Goal: Information Seeking & Learning: Learn about a topic

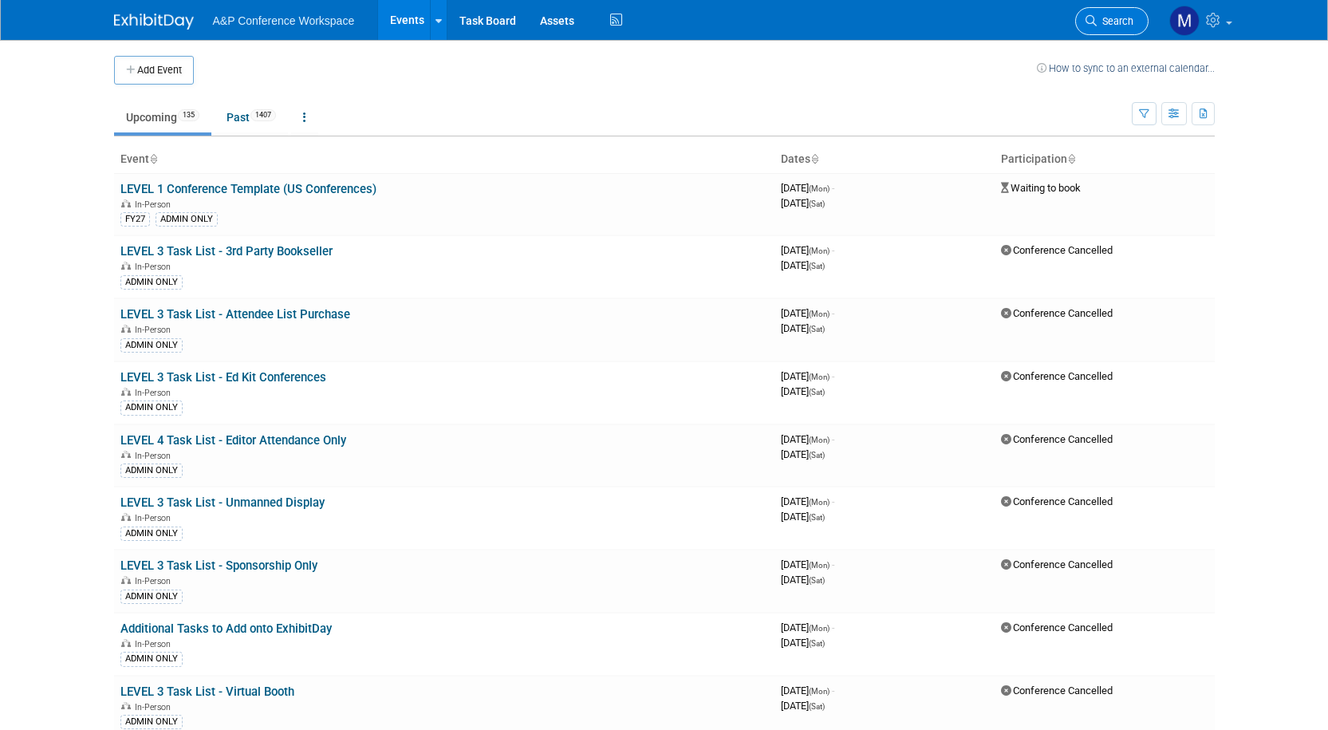
click at [1111, 22] on span "Search" at bounding box center [1115, 21] width 37 height 12
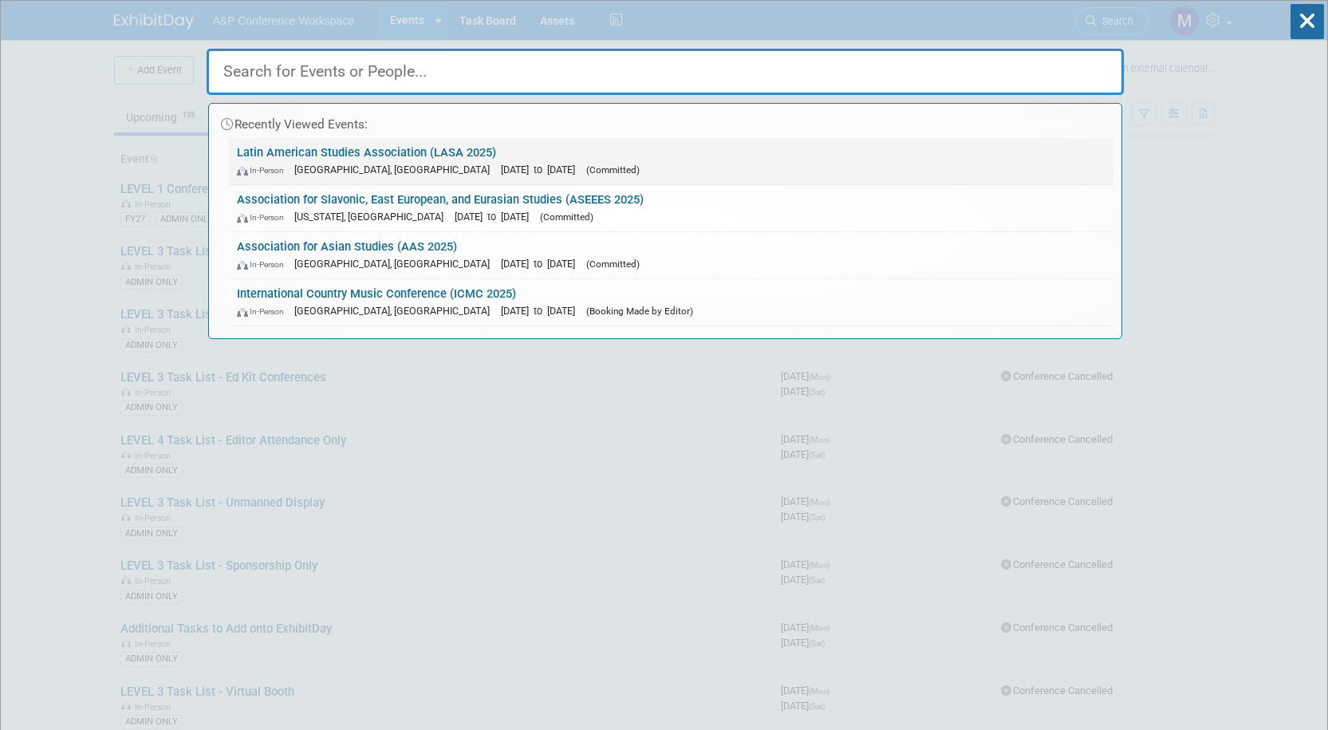
click at [402, 153] on link "Latin American Studies Association (LASA 2025) In-Person [GEOGRAPHIC_DATA], [GE…" at bounding box center [671, 161] width 885 height 46
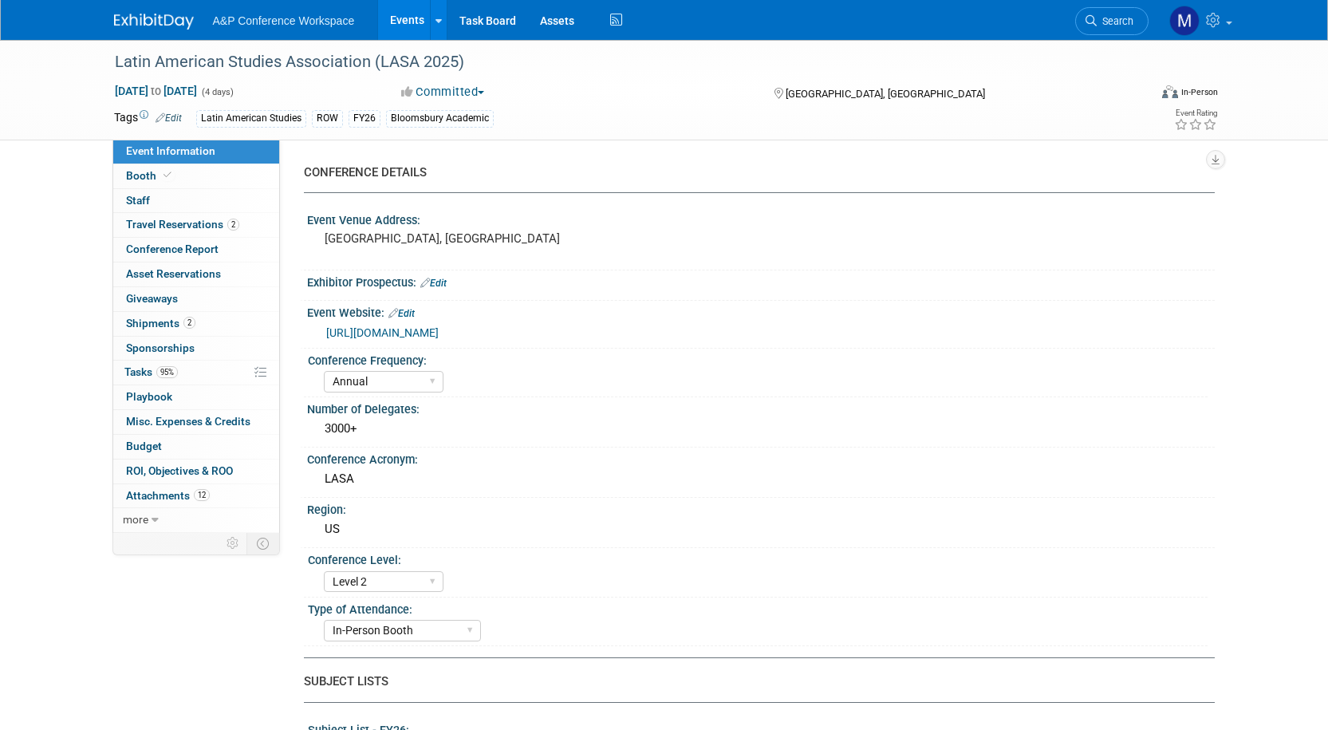
select select "Annual"
select select "Level 2"
select select "In-Person Booth"
select select "Latin American Studies"
select select "Bloomsbury/Rowman & [PERSON_NAME]"
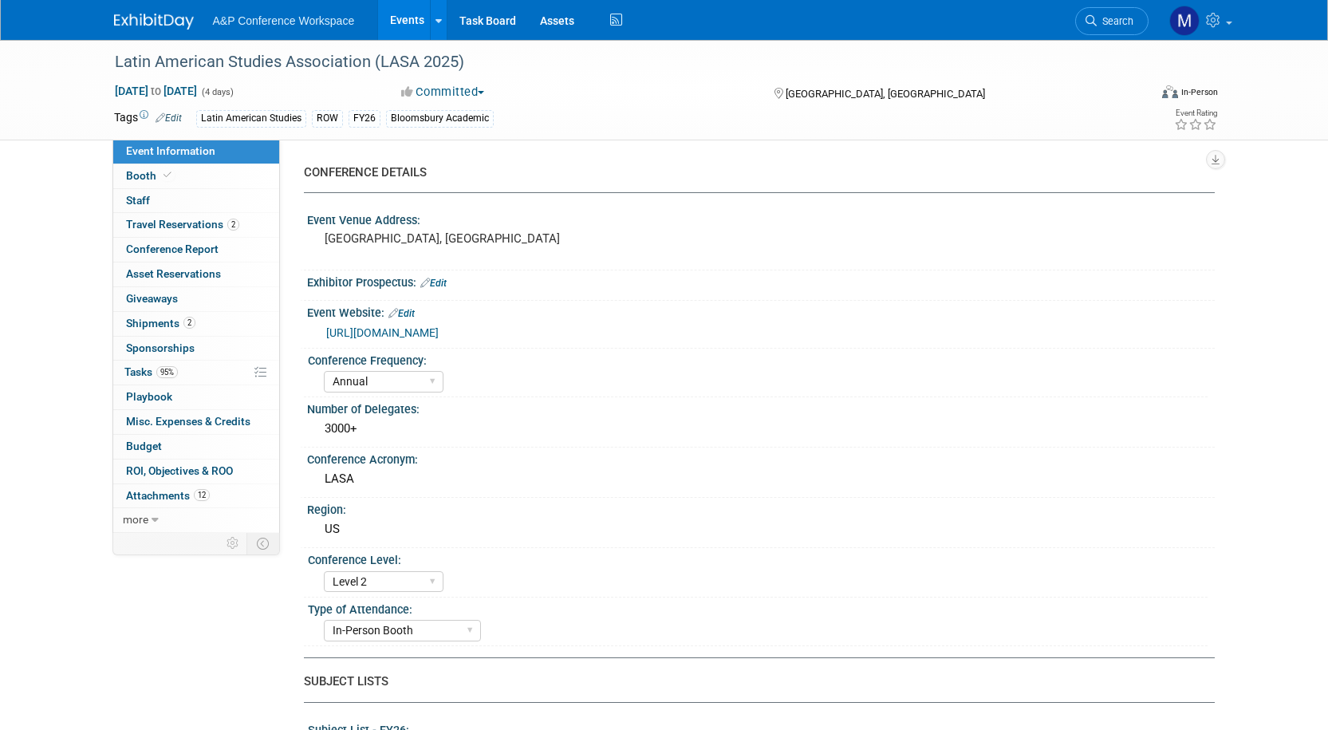
select select "[PERSON_NAME]"
select select "Ami Reitmeier"
select select "Inspection/Exam Copy Leads​"
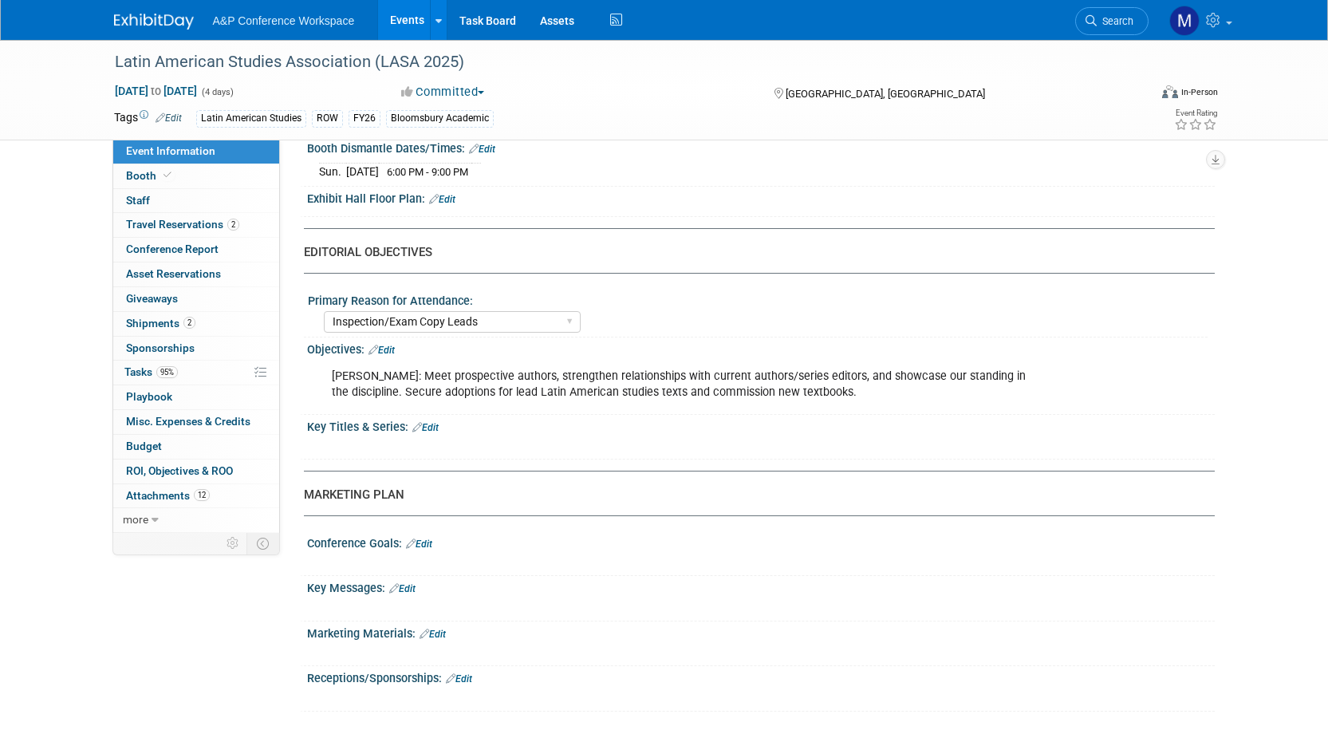
scroll to position [1507, 0]
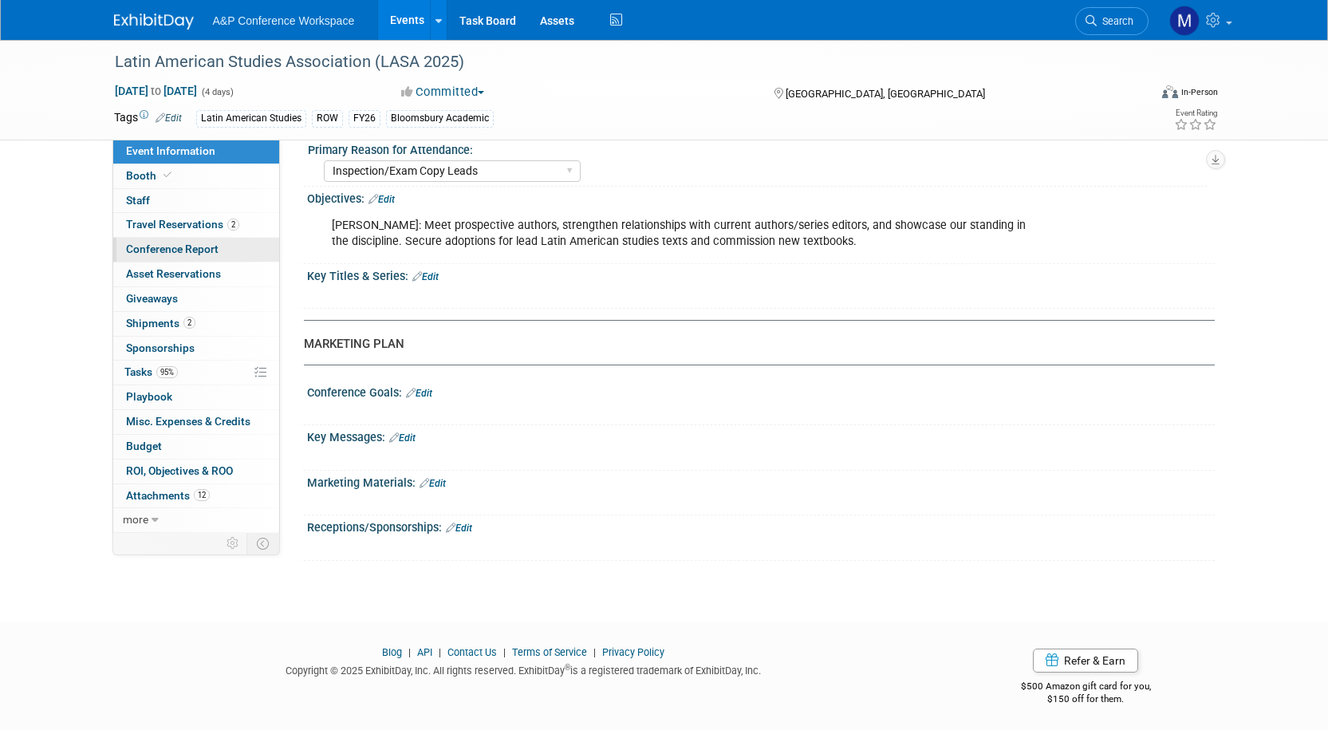
click at [184, 245] on span "Conference Report" at bounding box center [172, 249] width 93 height 13
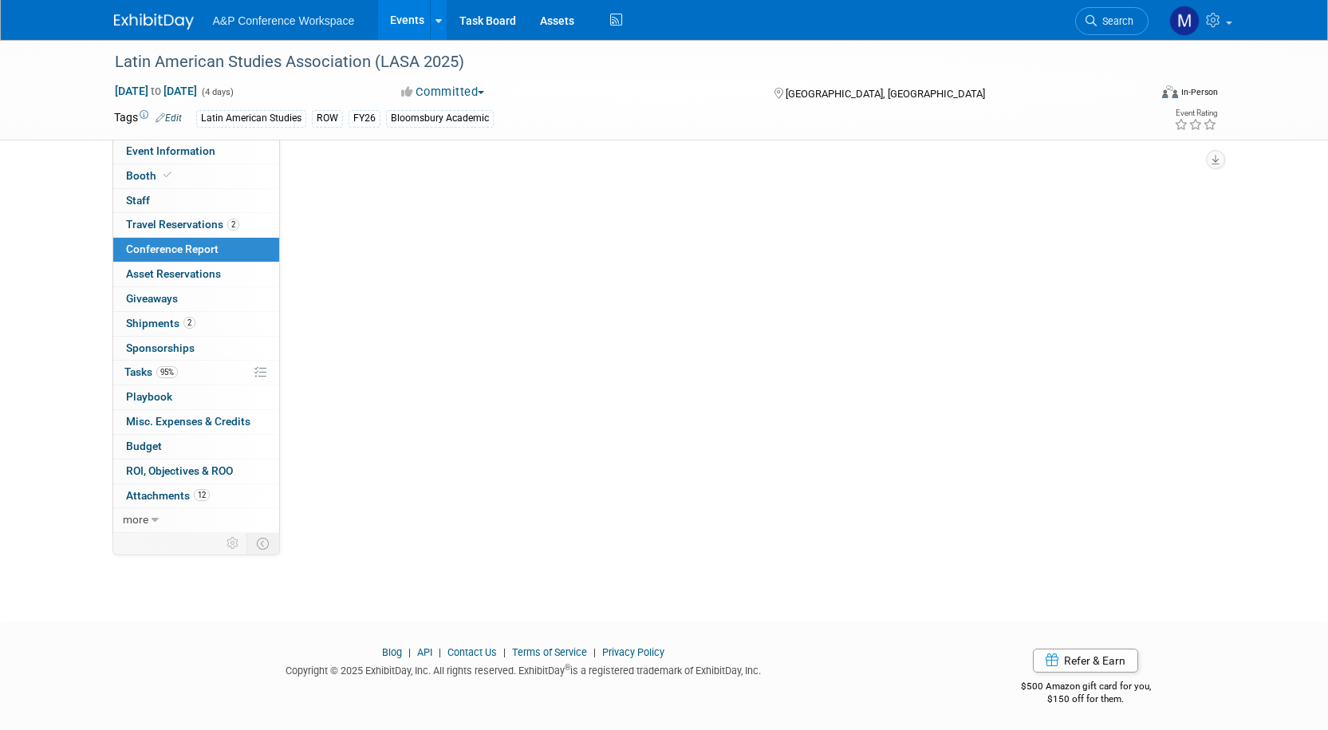
scroll to position [0, 0]
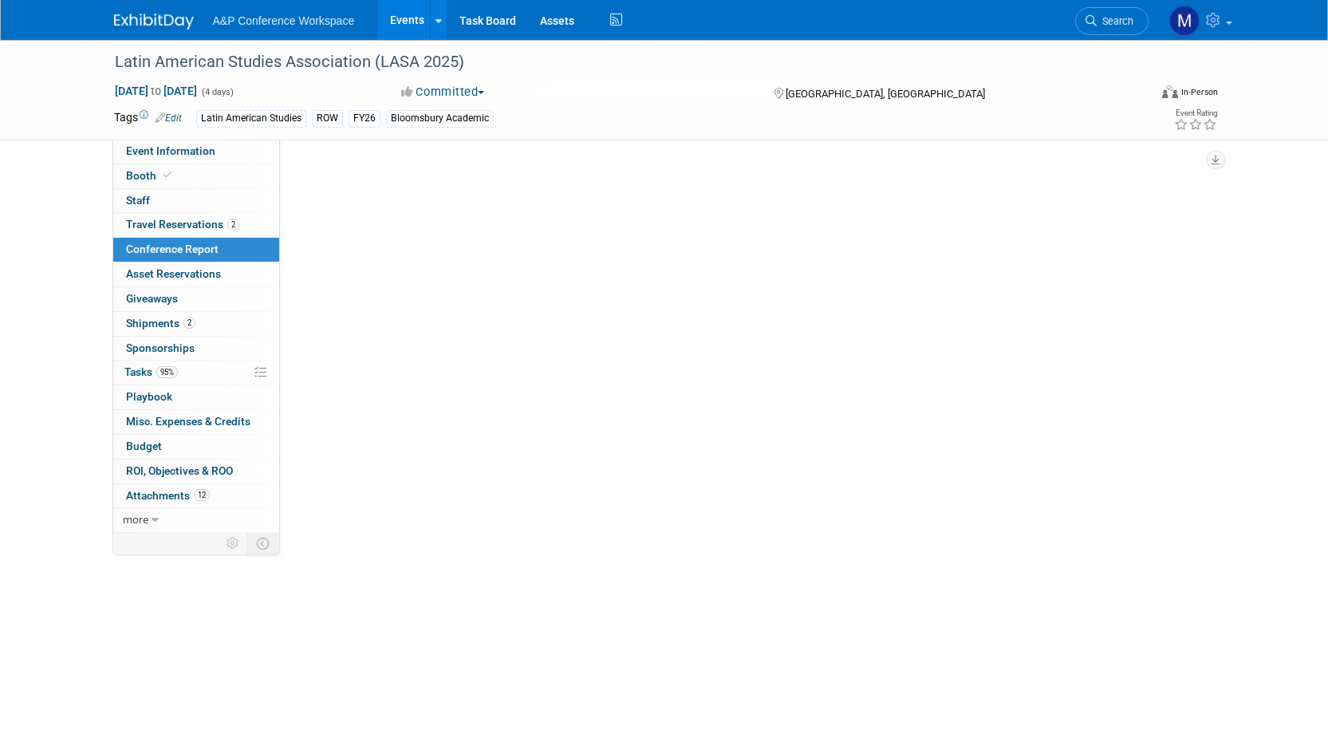
select select "NO"
select select "YES"
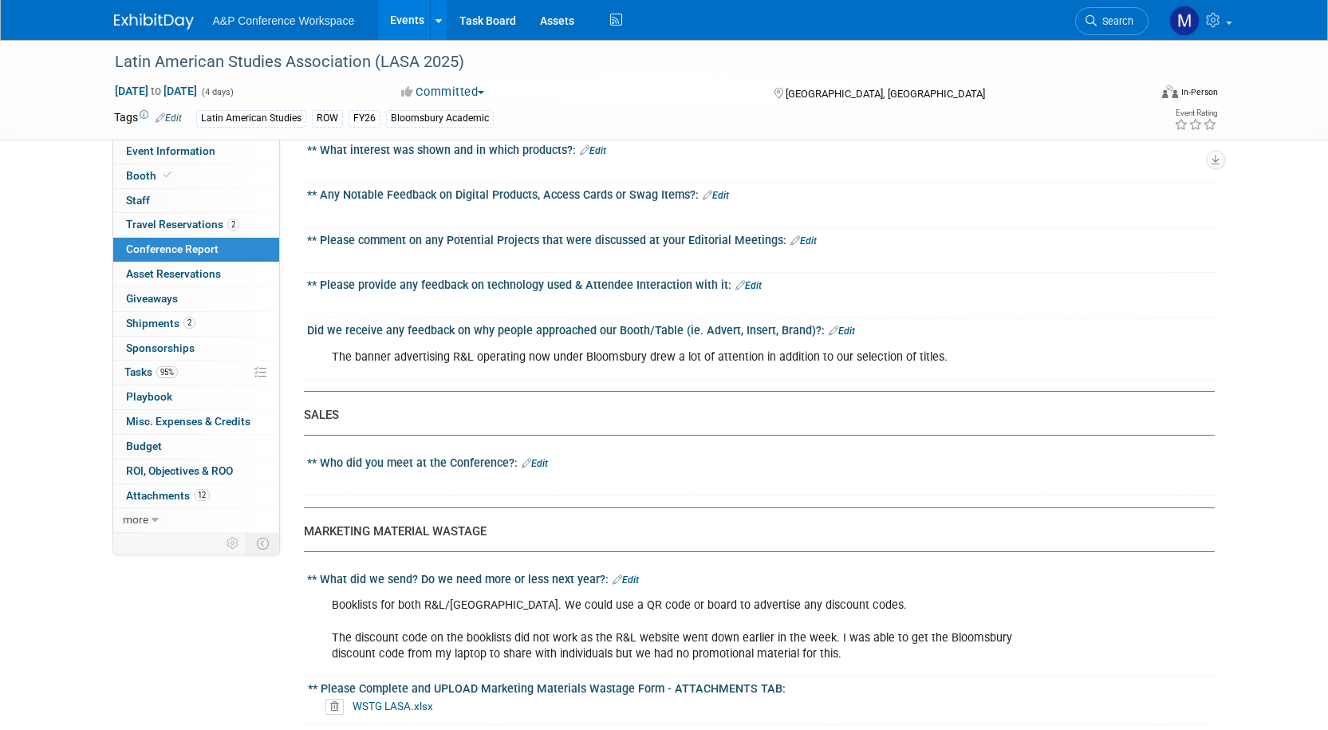
scroll to position [4069, 0]
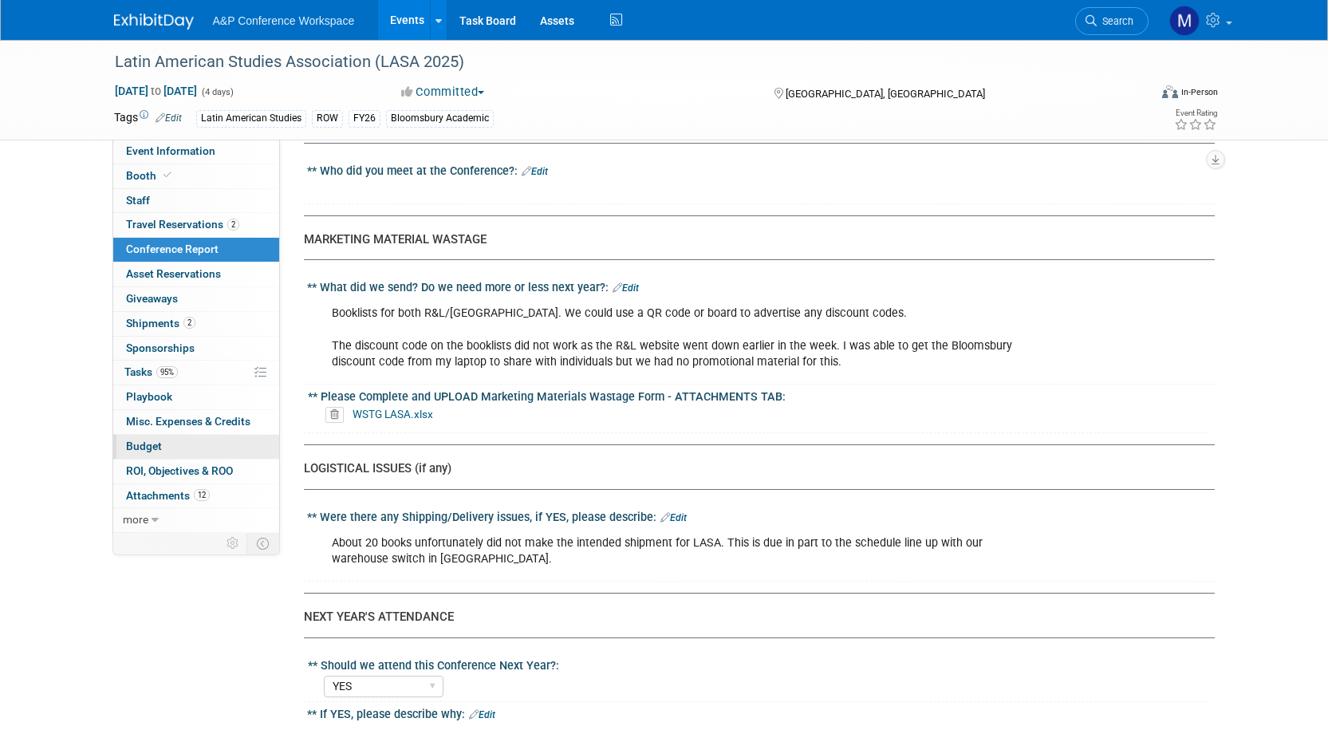
click at [153, 440] on span "Budget" at bounding box center [144, 446] width 36 height 13
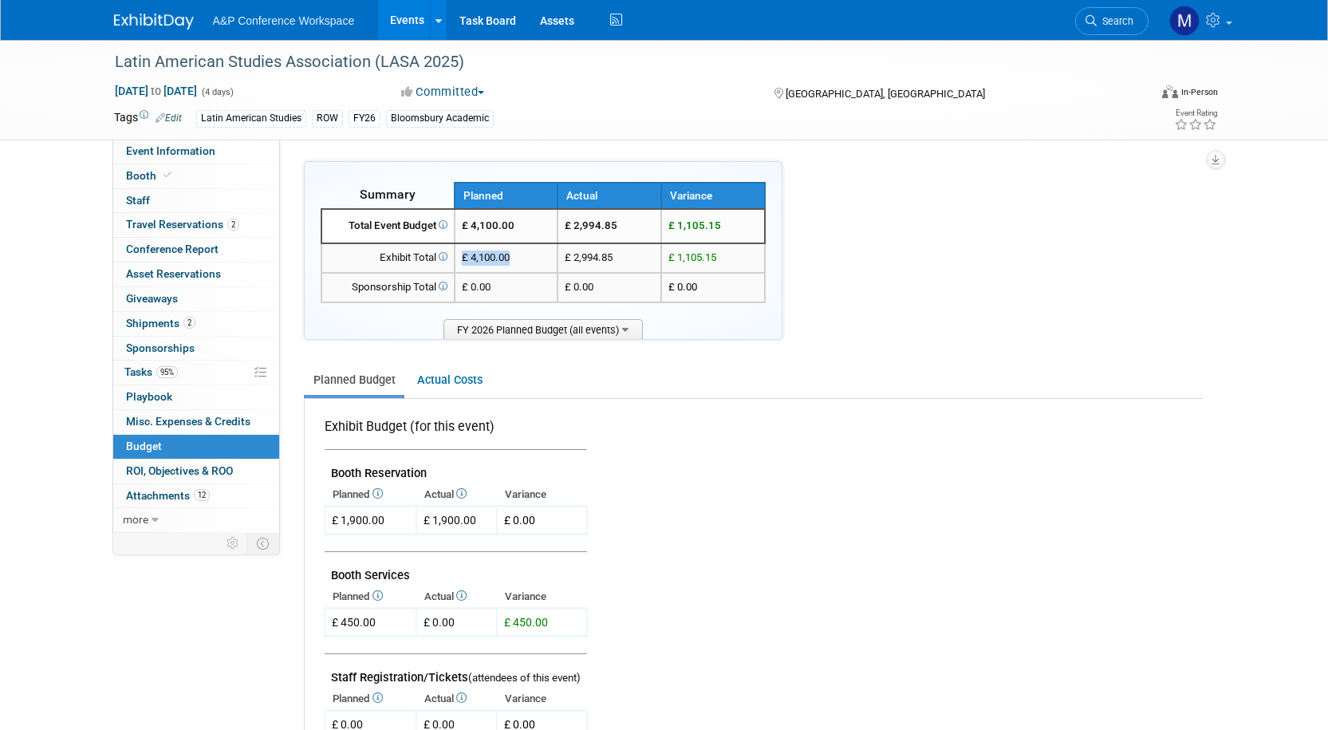
drag, startPoint x: 519, startPoint y: 270, endPoint x: 462, endPoint y: 266, distance: 57.6
click at [462, 266] on td "£ 4,100.00" at bounding box center [507, 258] width 104 height 30
click at [574, 232] on td "£ 2,994.85" at bounding box center [610, 226] width 104 height 34
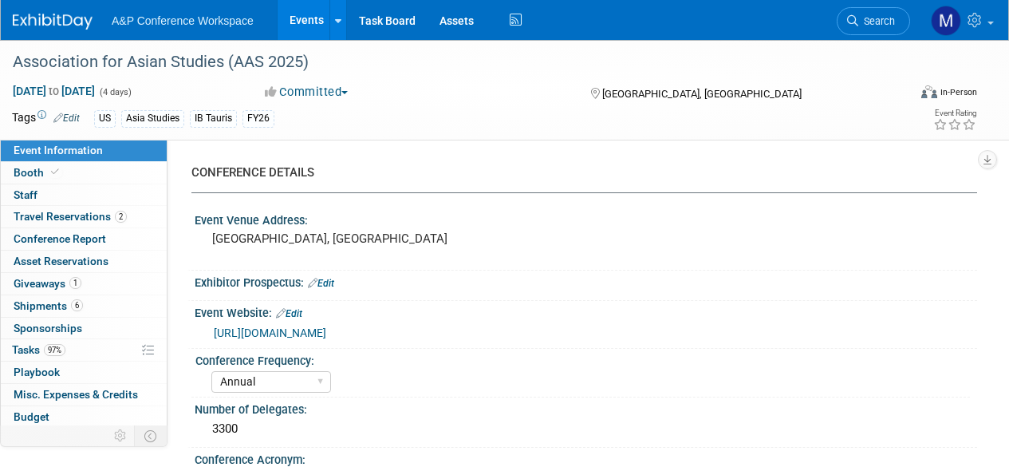
select select "Annual"
select select "Level 2"
select select "In-Person Booth"
select select "Asia Studies"
select select "Bloomsbury/Rowman & [PERSON_NAME]"
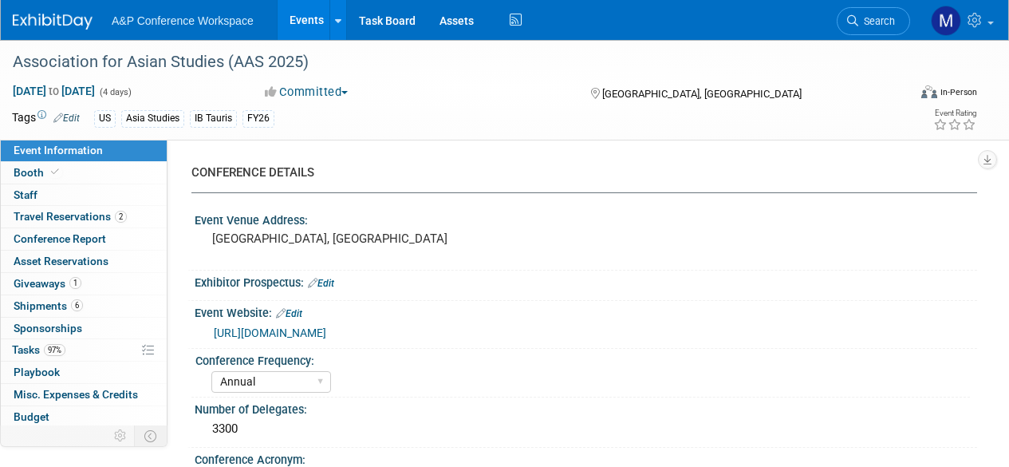
select select "[PERSON_NAME]"
select select "Networking/Commissioning"
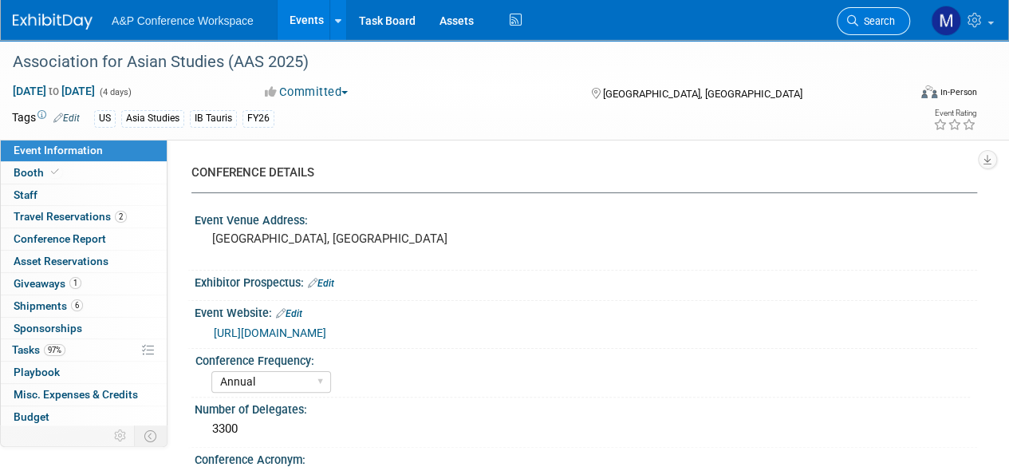
click at [857, 22] on icon at bounding box center [852, 20] width 11 height 11
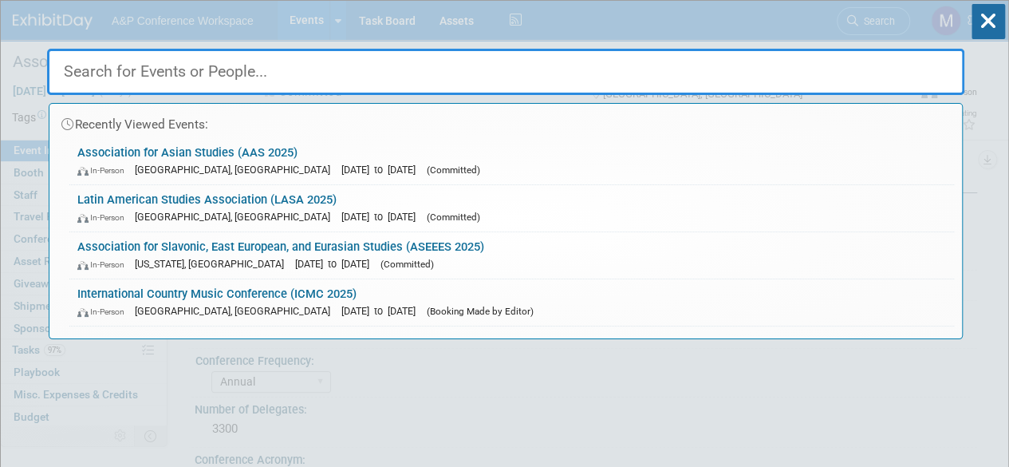
click at [274, 208] on div "In-Person San Francisco, CA May 22, 2025 to May 25, 2025 (Committed)" at bounding box center [511, 216] width 869 height 17
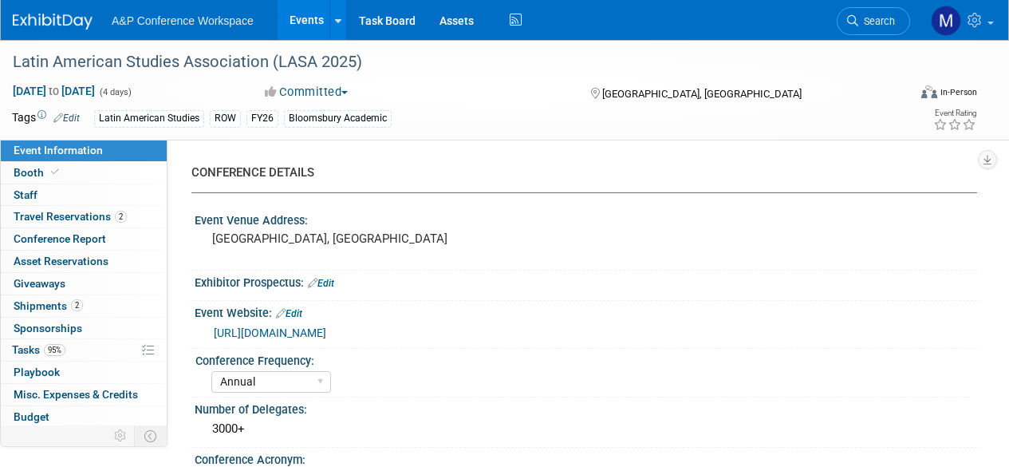
select select "Annual"
select select "Level 2"
select select "In-Person Booth"
select select "Latin American Studies"
select select "Bloomsbury/Rowman & [PERSON_NAME]"
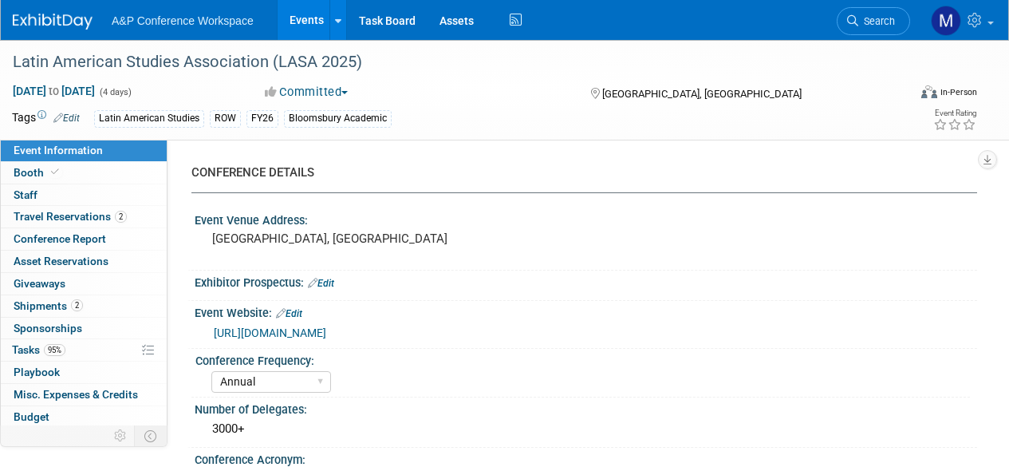
select select "[PERSON_NAME]"
select select "Inspection/Exam Copy Leads​"
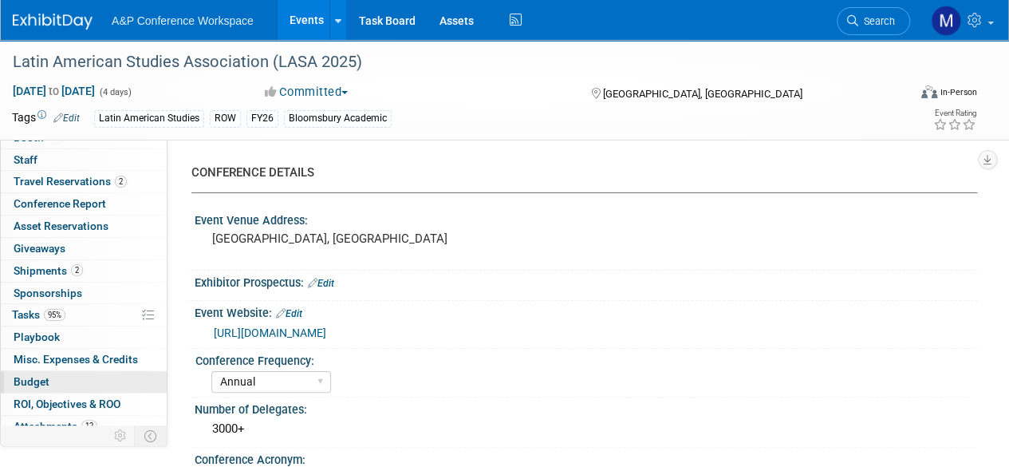
scroll to position [65, 0]
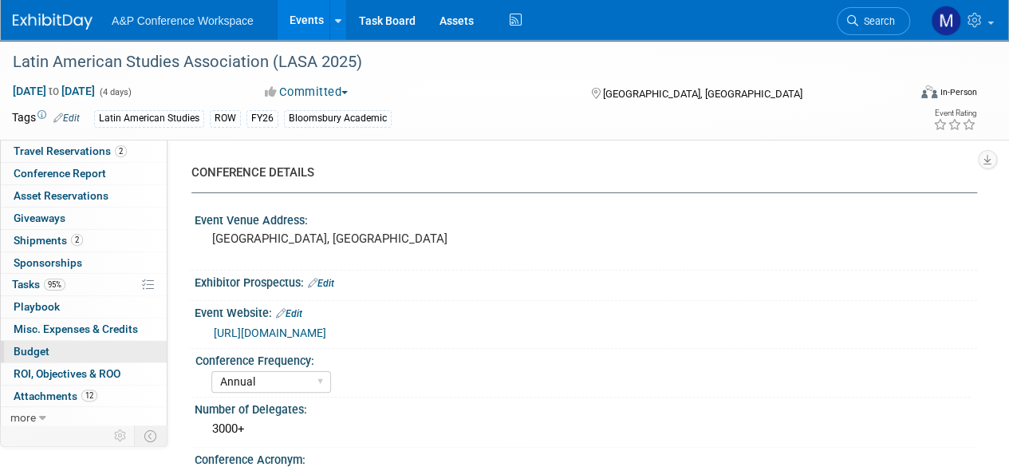
click at [69, 349] on link "Budget" at bounding box center [84, 352] width 166 height 22
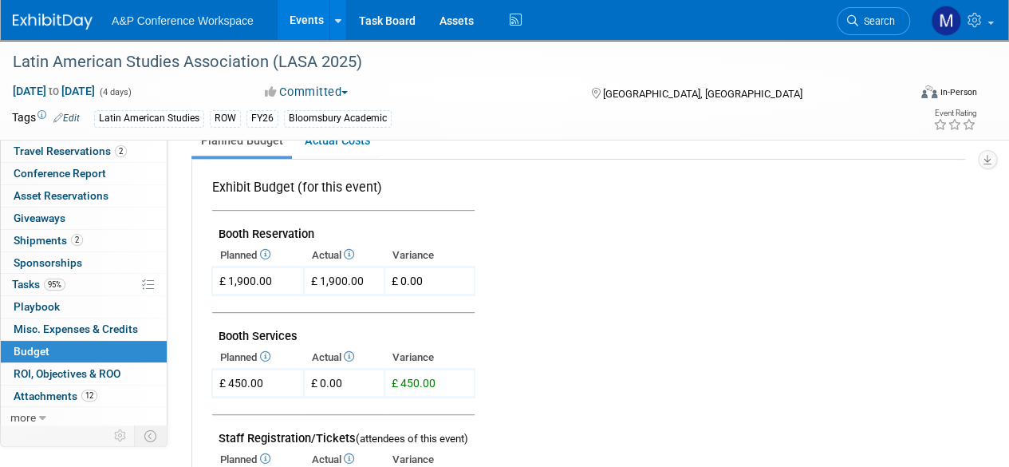
scroll to position [80, 0]
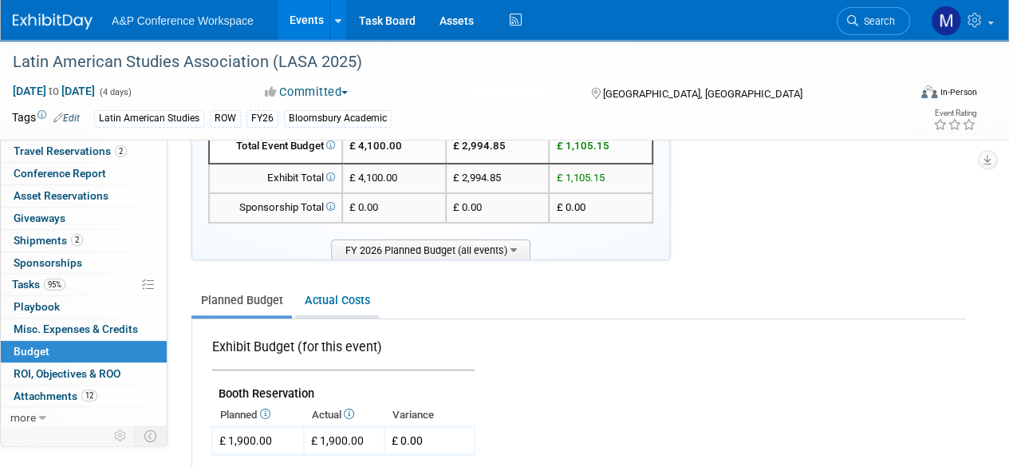
click at [343, 303] on link "Actual Costs" at bounding box center [337, 301] width 84 height 30
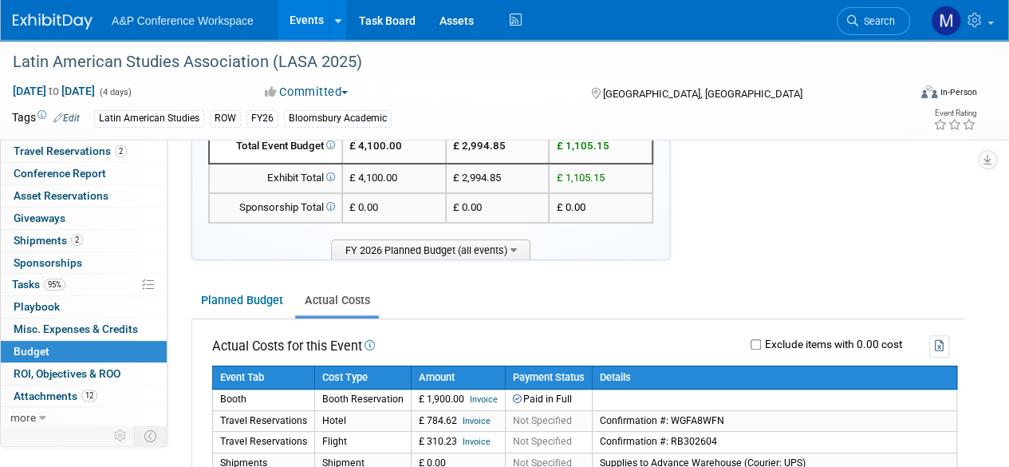
scroll to position [160, 0]
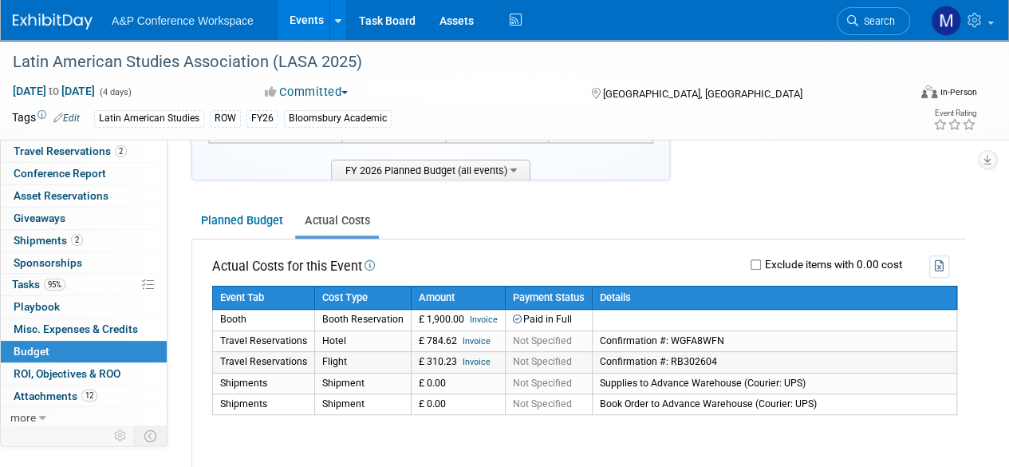
click at [457, 358] on span "Invoice" at bounding box center [474, 361] width 34 height 11
click at [464, 360] on link "Invoice" at bounding box center [477, 362] width 28 height 10
click at [463, 360] on link "Invoice" at bounding box center [477, 362] width 28 height 10
click at [471, 339] on link "Invoice" at bounding box center [477, 341] width 28 height 10
